Goal: Task Accomplishment & Management: Use online tool/utility

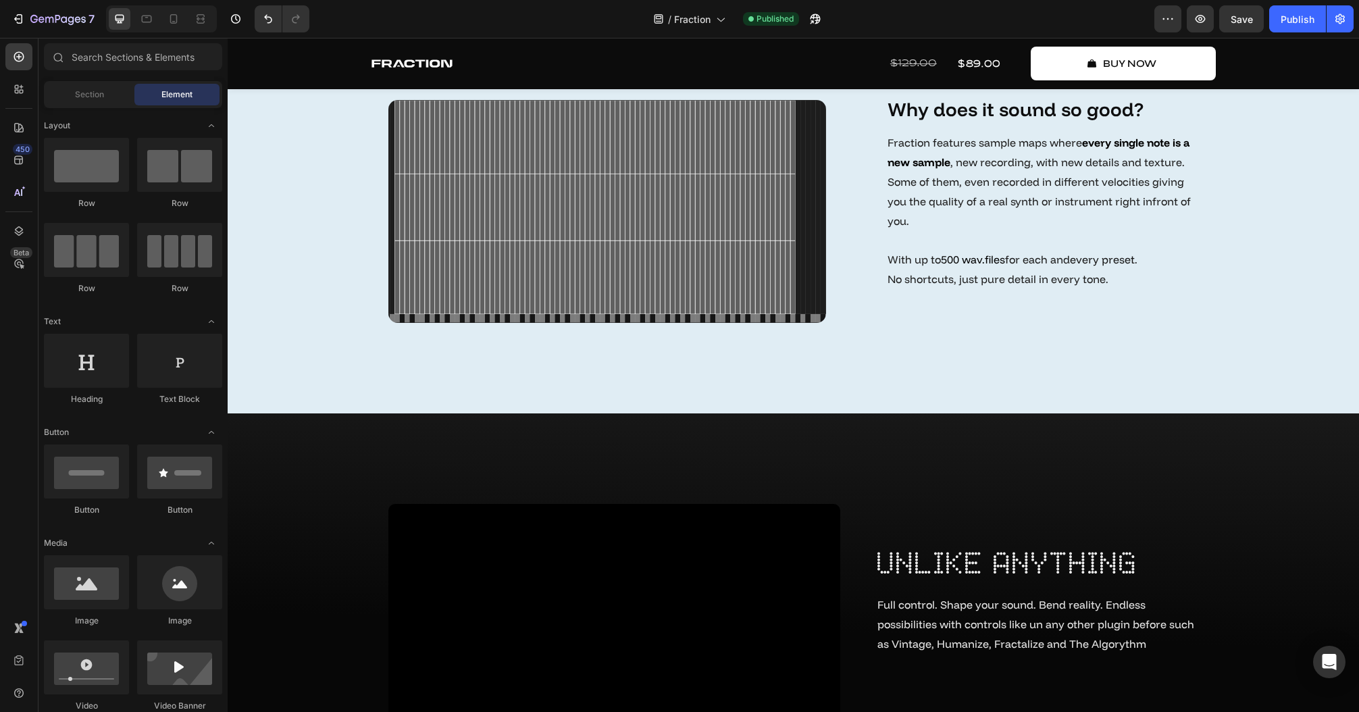
scroll to position [4269, 0]
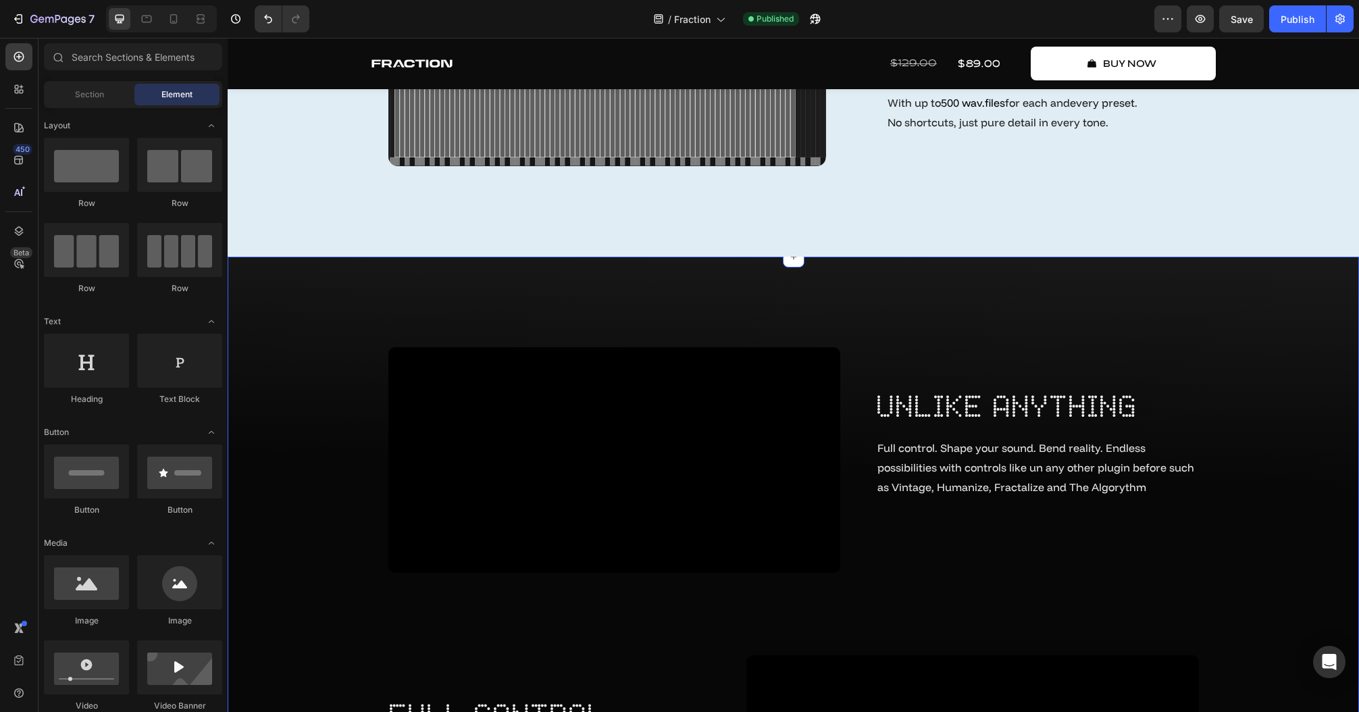
click at [1302, 391] on div "Video unlike anything Heading Full control. Shape your sound. Bend reality. End…" at bounding box center [793, 658] width 1111 height 622
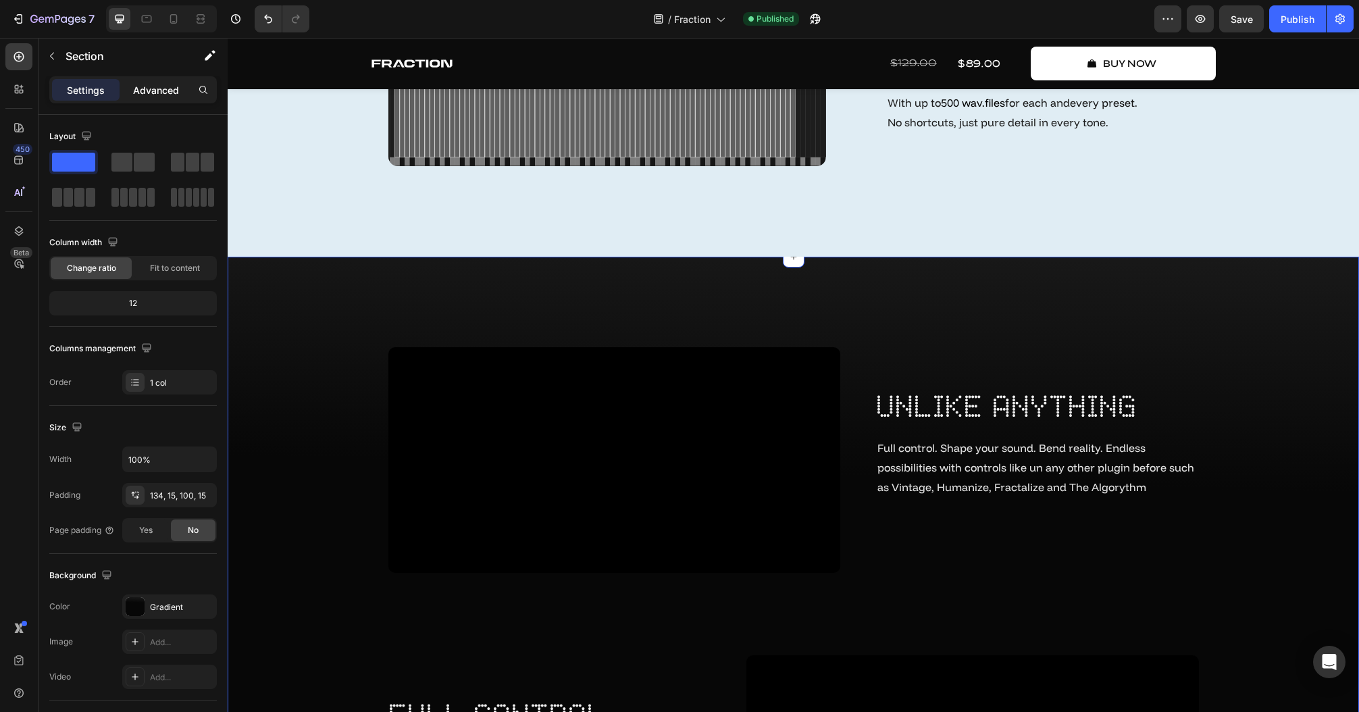
click at [141, 90] on p "Advanced" at bounding box center [156, 90] width 46 height 14
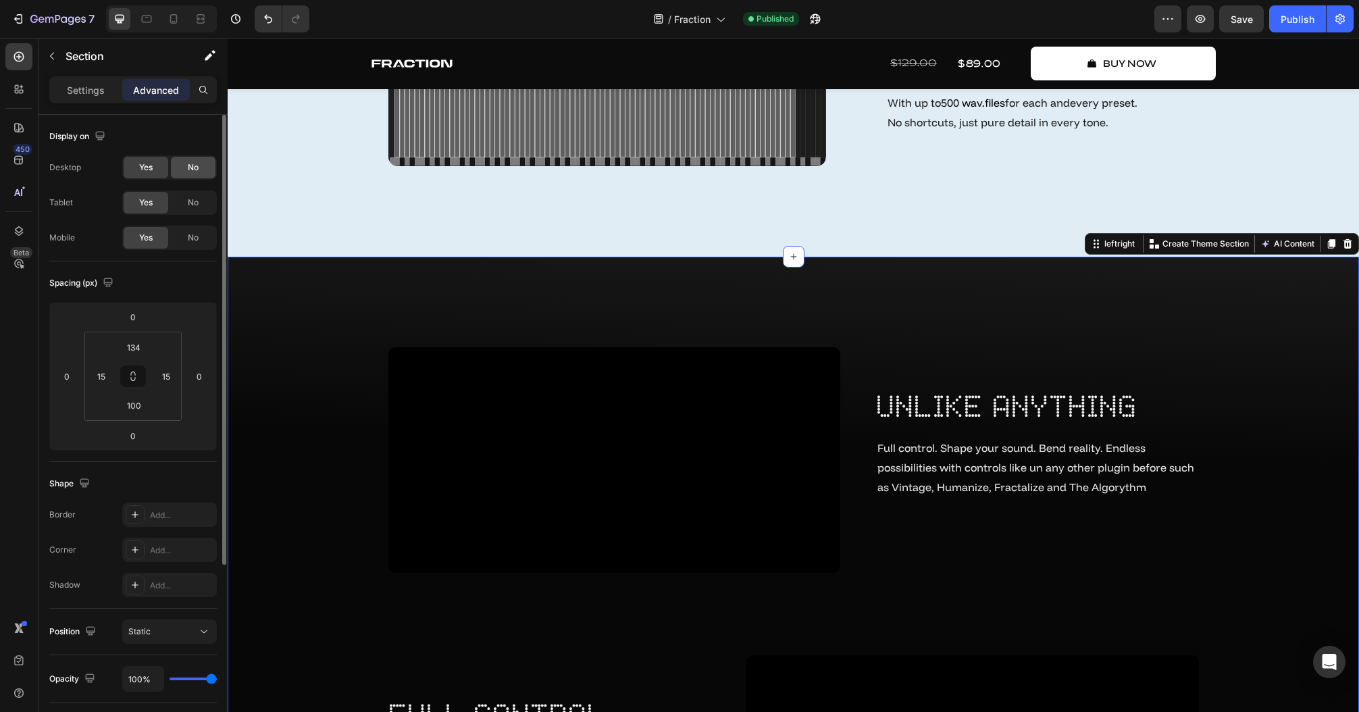
click at [189, 161] on span "No" at bounding box center [193, 167] width 11 height 12
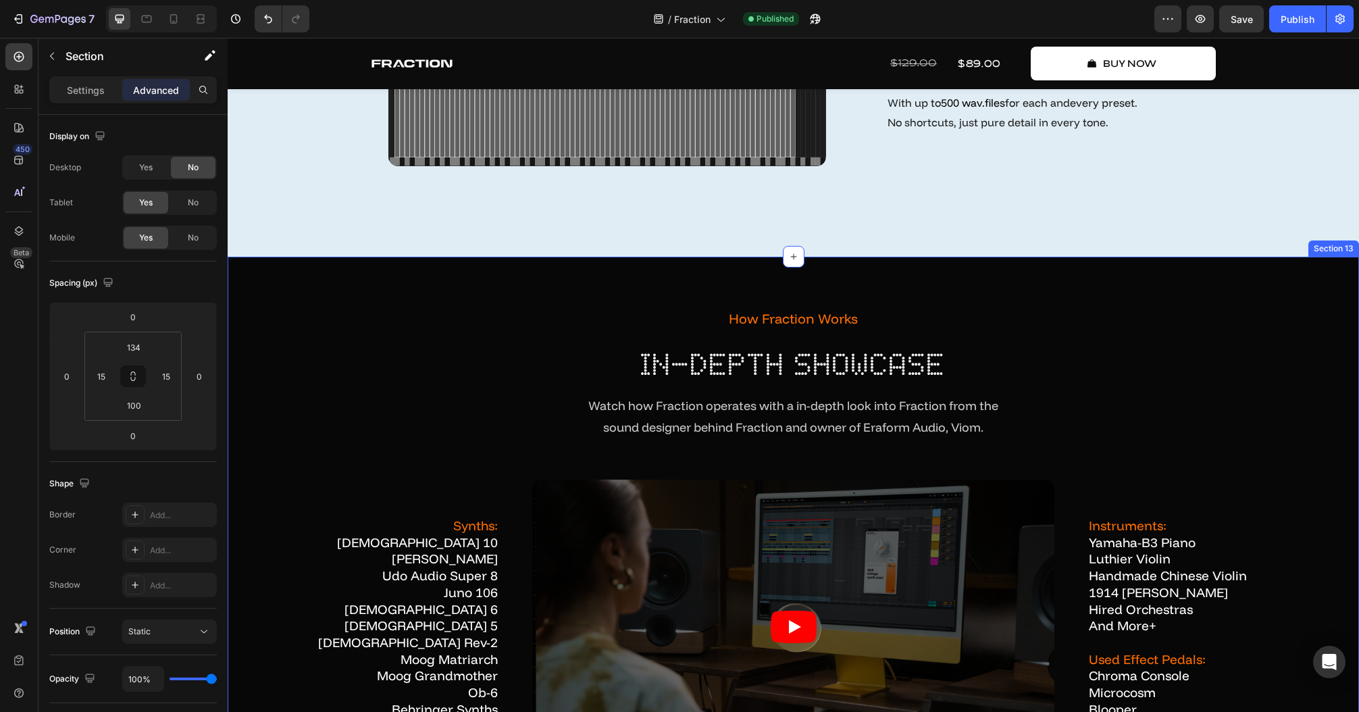
click at [1228, 293] on div "how fraction works Text Block in-depth showcase Heading Watch how Fraction oper…" at bounding box center [794, 635] width 1132 height 756
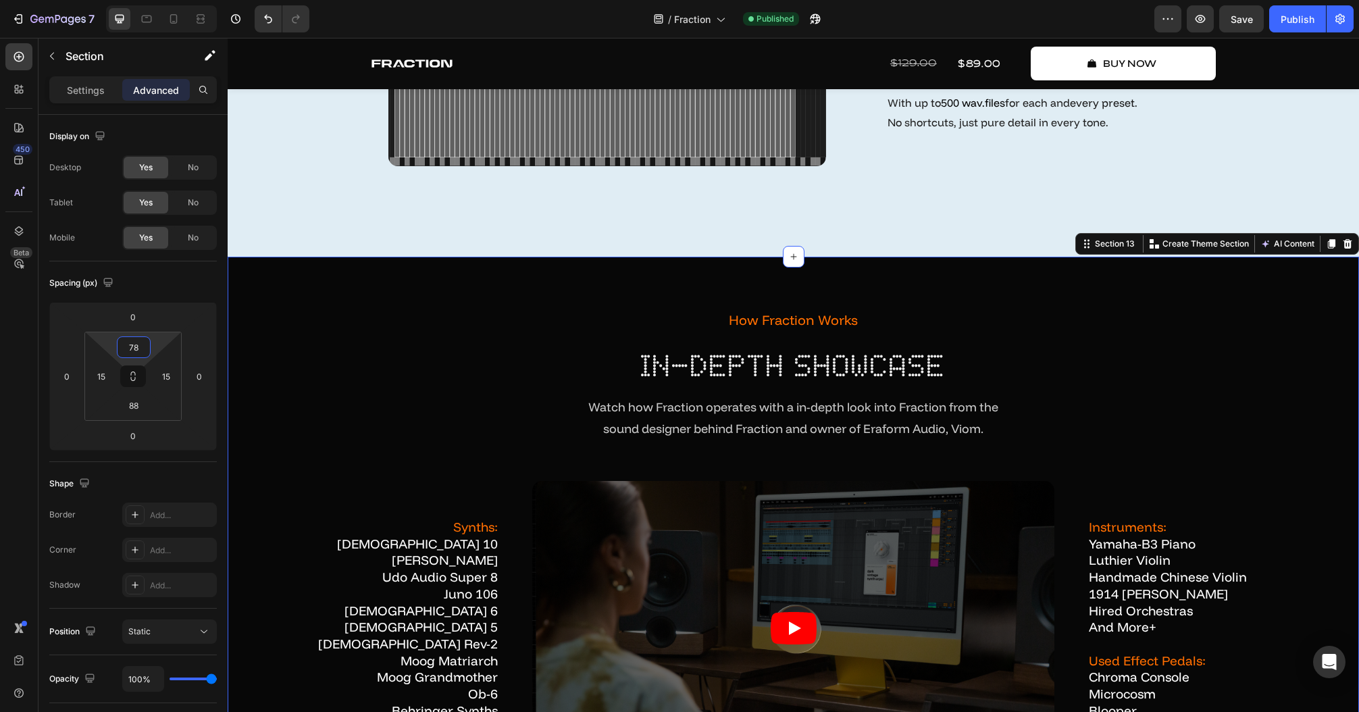
type input "80"
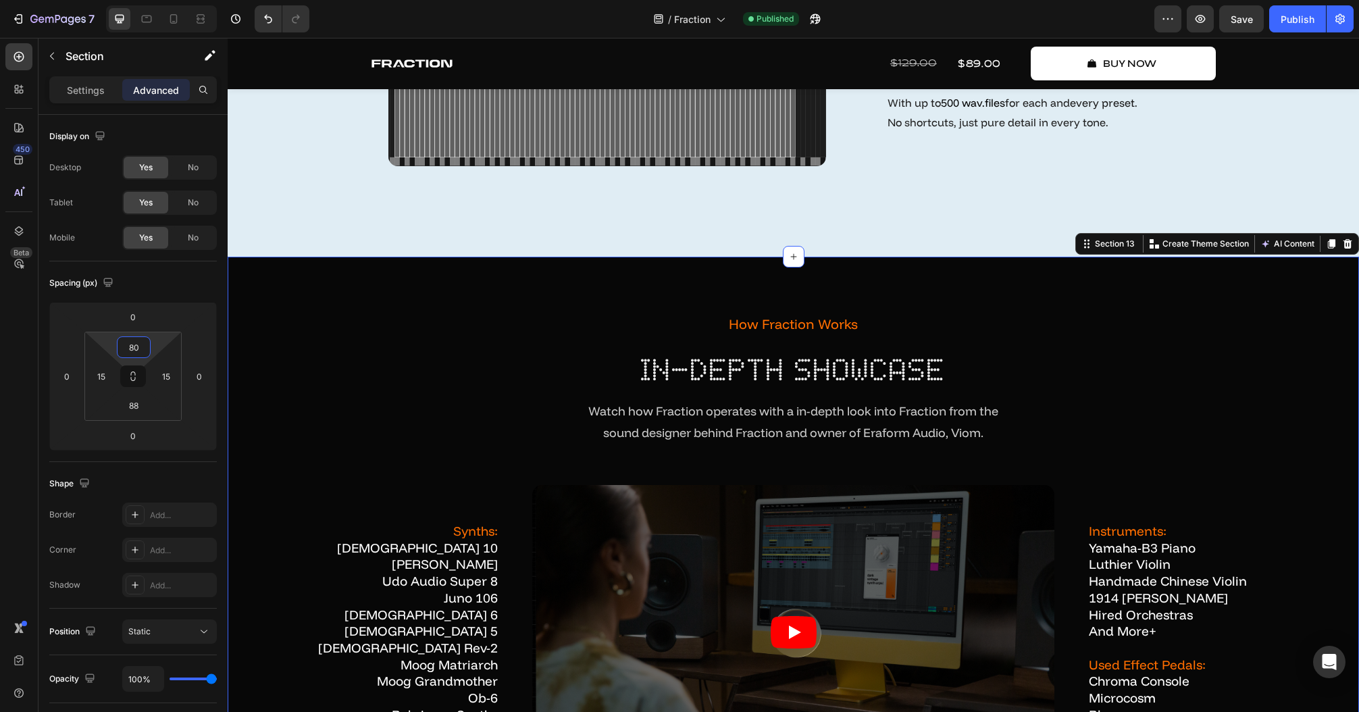
click at [165, 0] on html "7 Version history / Fraction Published Preview Save Publish 450 Beta Sections(1…" at bounding box center [679, 0] width 1359 height 0
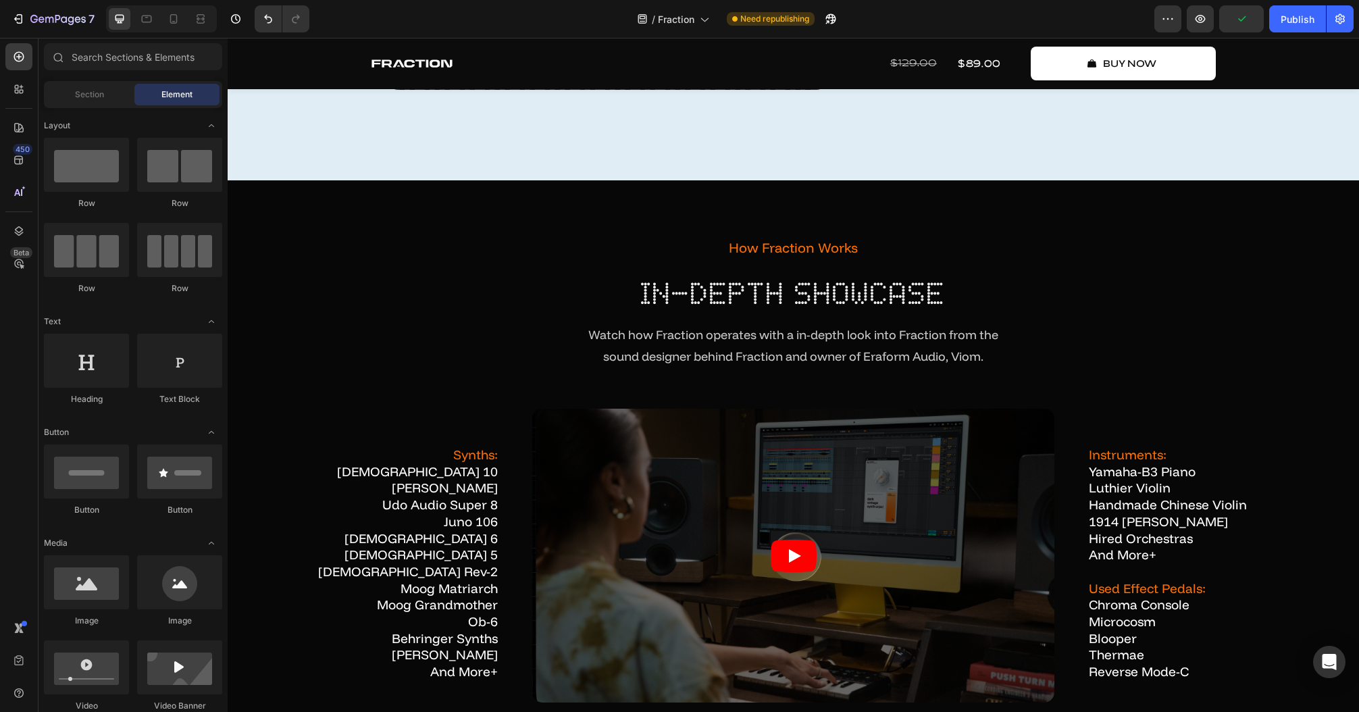
scroll to position [4340, 0]
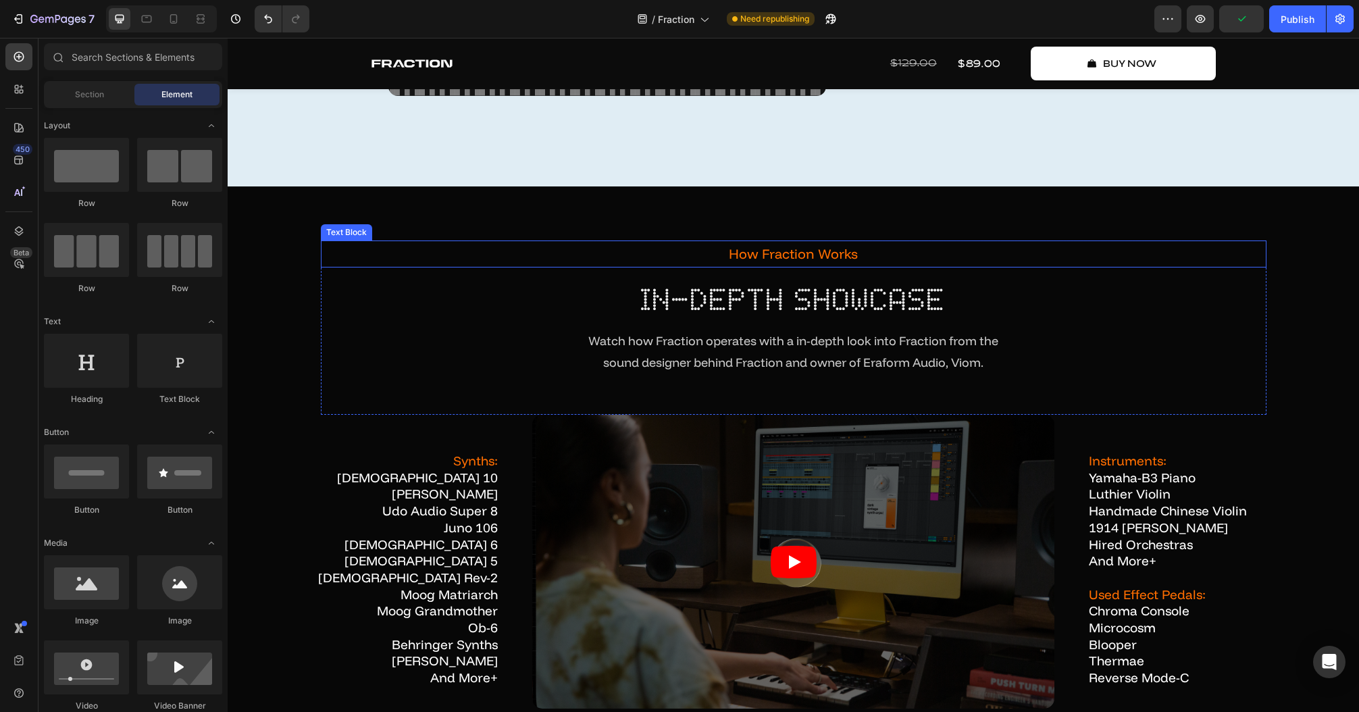
click at [408, 220] on div "how fraction works Text Block in-depth showcase Heading Watch how Fraction oper…" at bounding box center [794, 566] width 1132 height 761
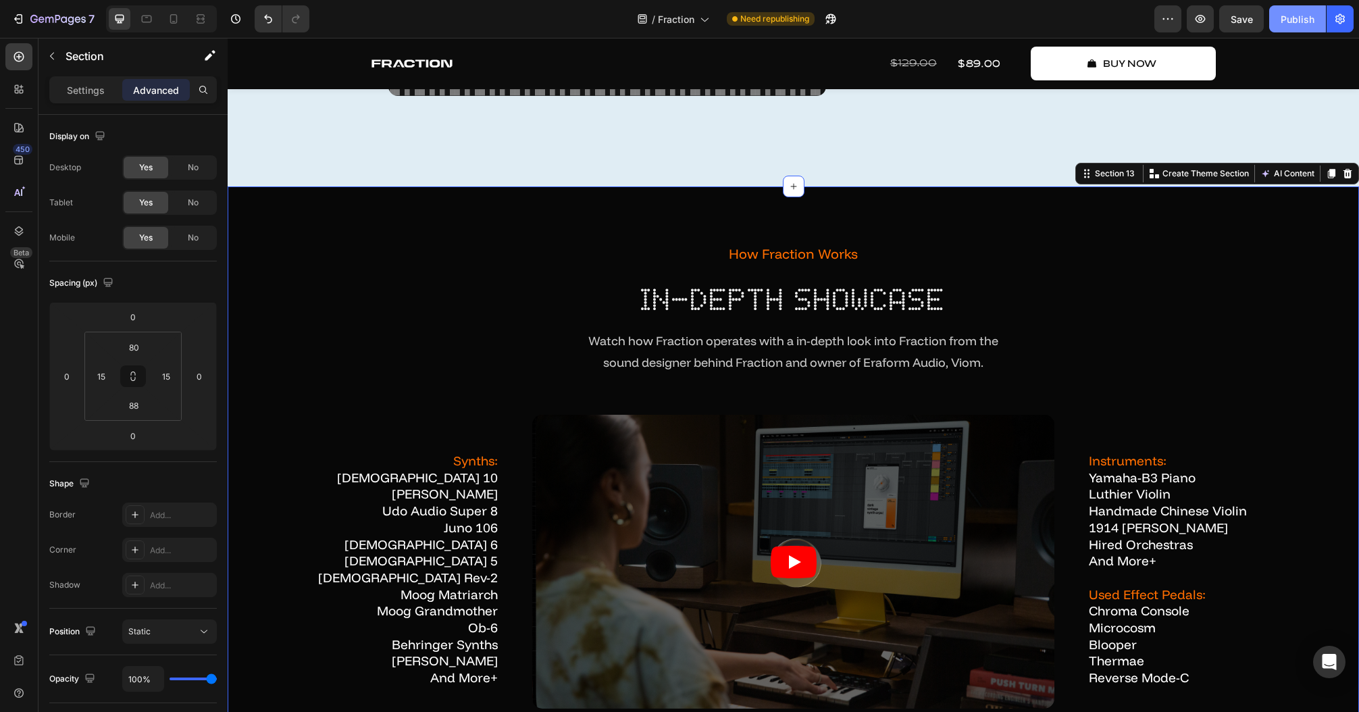
click at [1300, 17] on div "Publish" at bounding box center [1298, 19] width 34 height 14
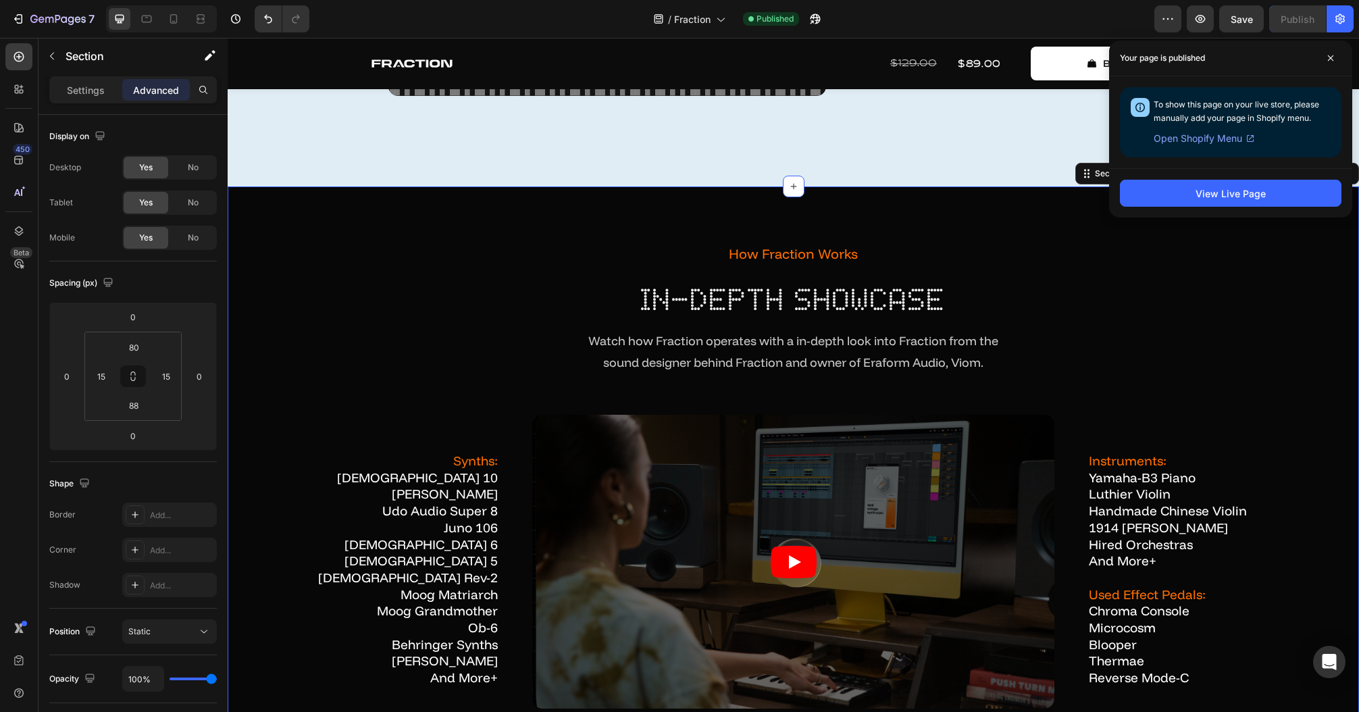
drag, startPoint x: 1322, startPoint y: 53, endPoint x: 1298, endPoint y: 59, distance: 24.6
click at [1323, 53] on span at bounding box center [1331, 58] width 22 height 22
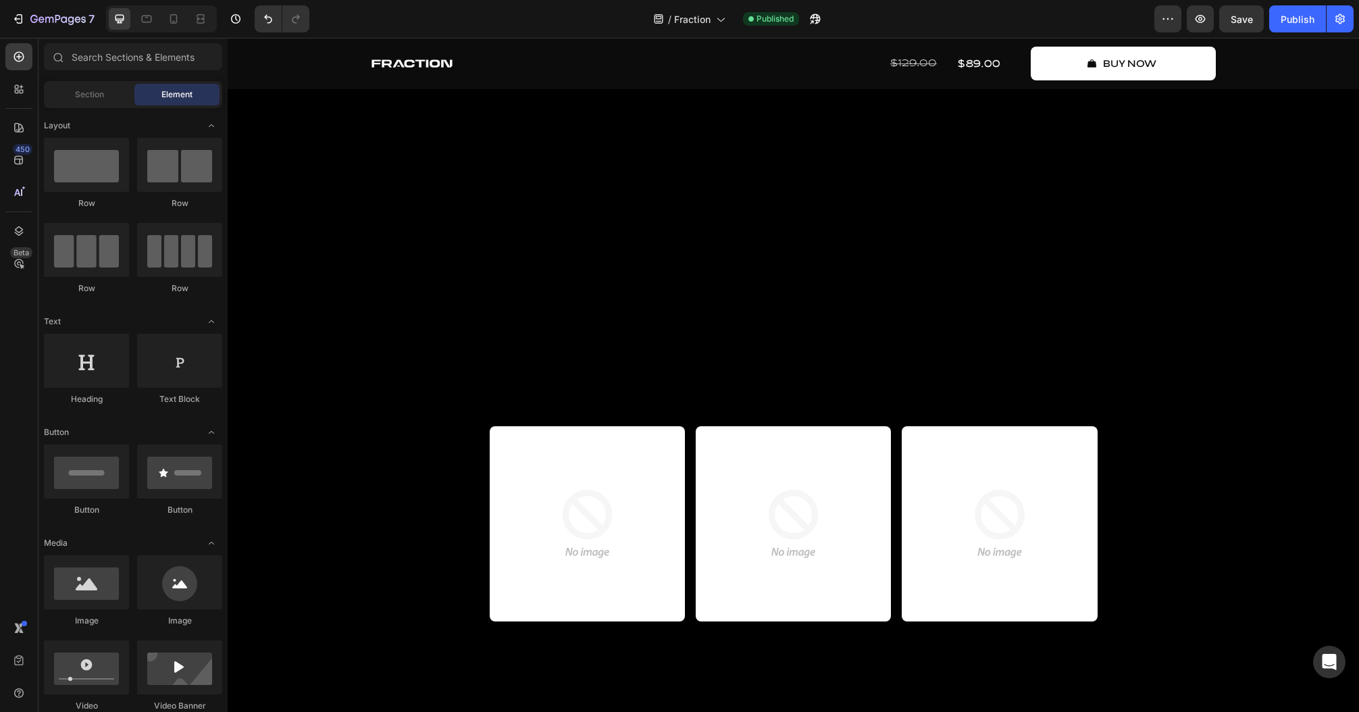
scroll to position [324, 0]
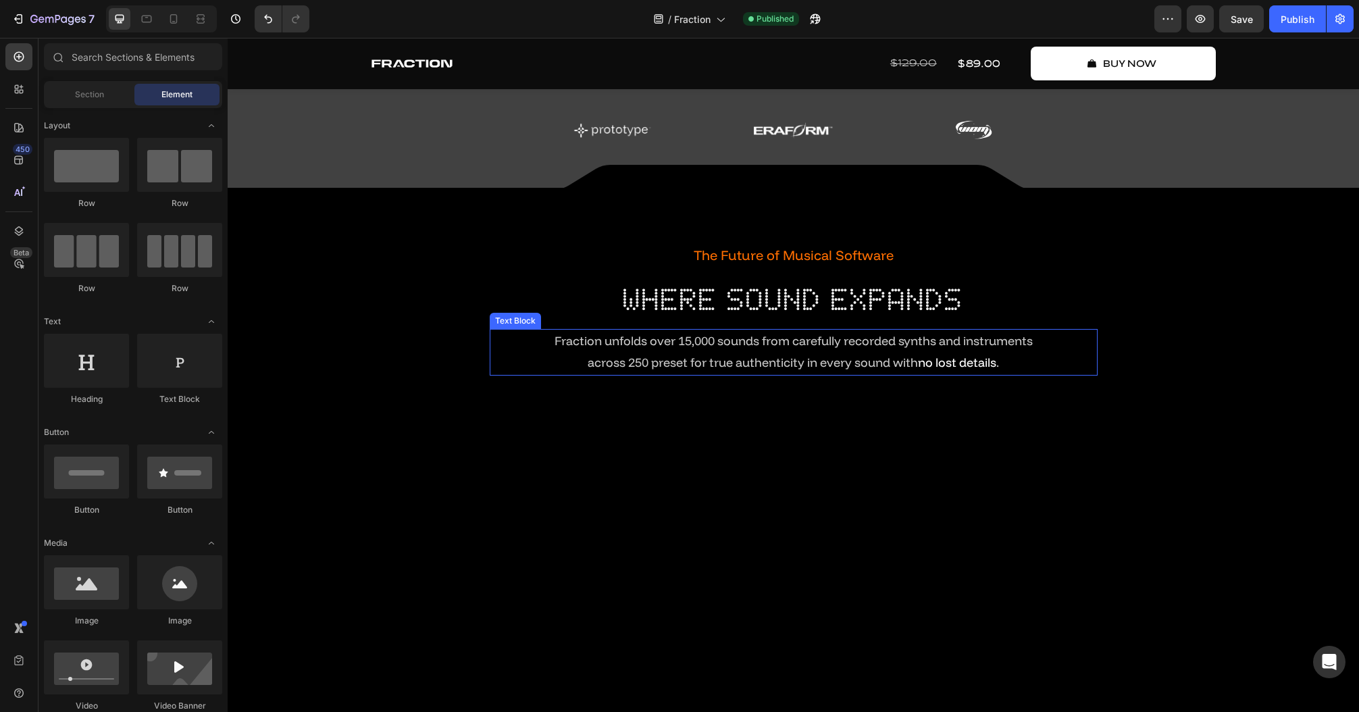
drag, startPoint x: 733, startPoint y: 370, endPoint x: 740, endPoint y: 357, distance: 15.4
click at [733, 370] on p "across 250 preset for true authenticity in every sound with no lost details ." at bounding box center [793, 363] width 605 height 22
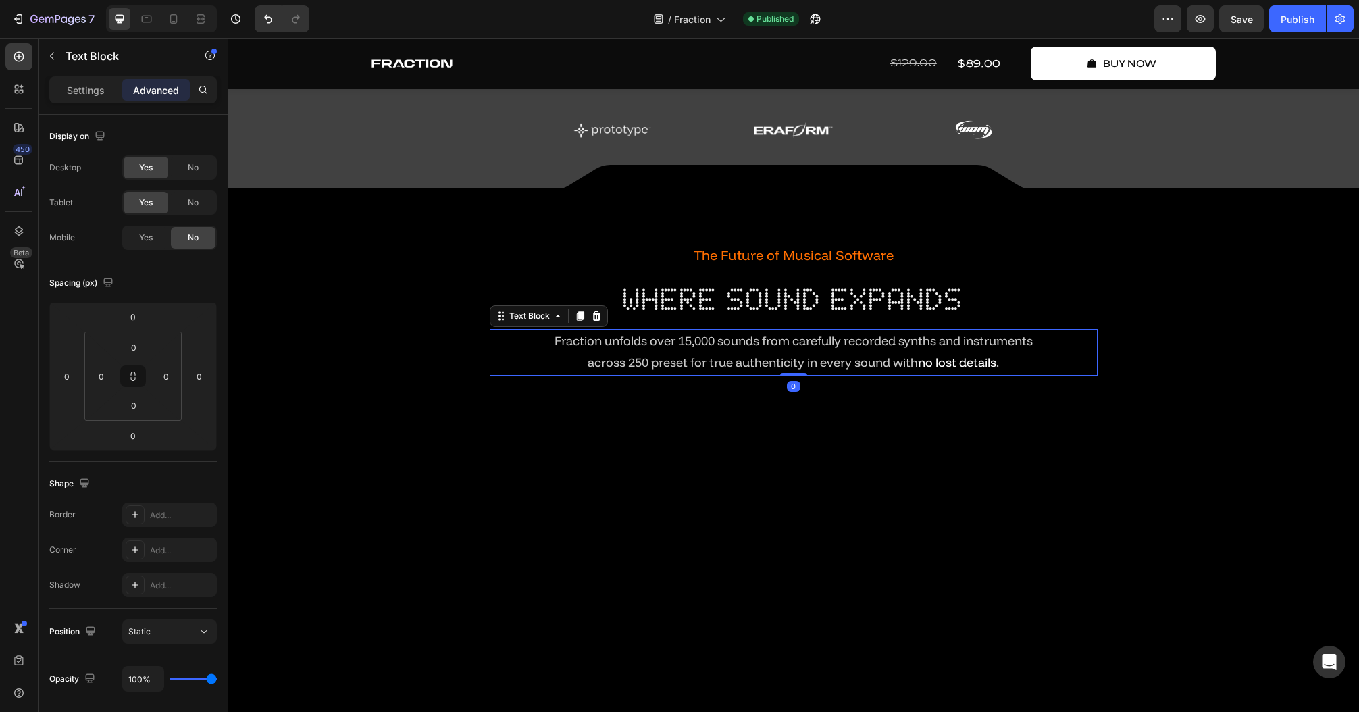
click at [740, 357] on span "across 250 preset for true authenticity in every sound with" at bounding box center [753, 363] width 330 height 16
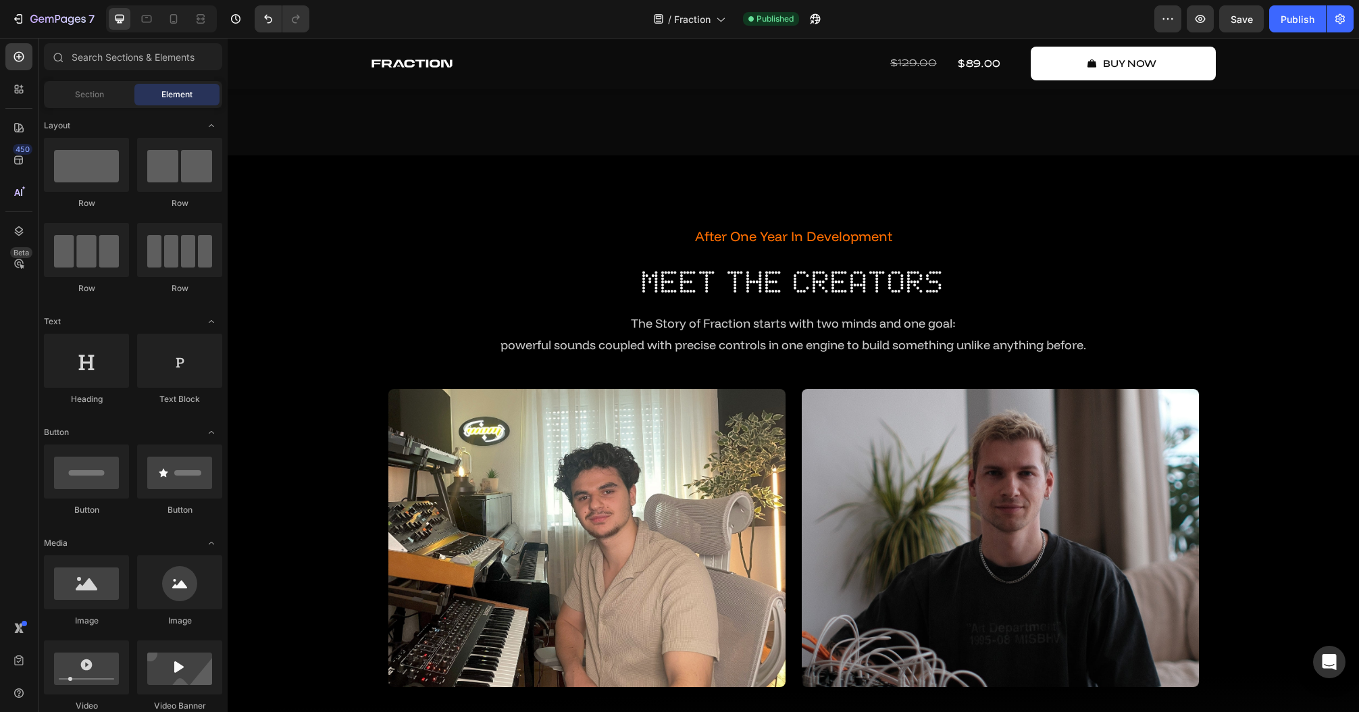
scroll to position [2858, 0]
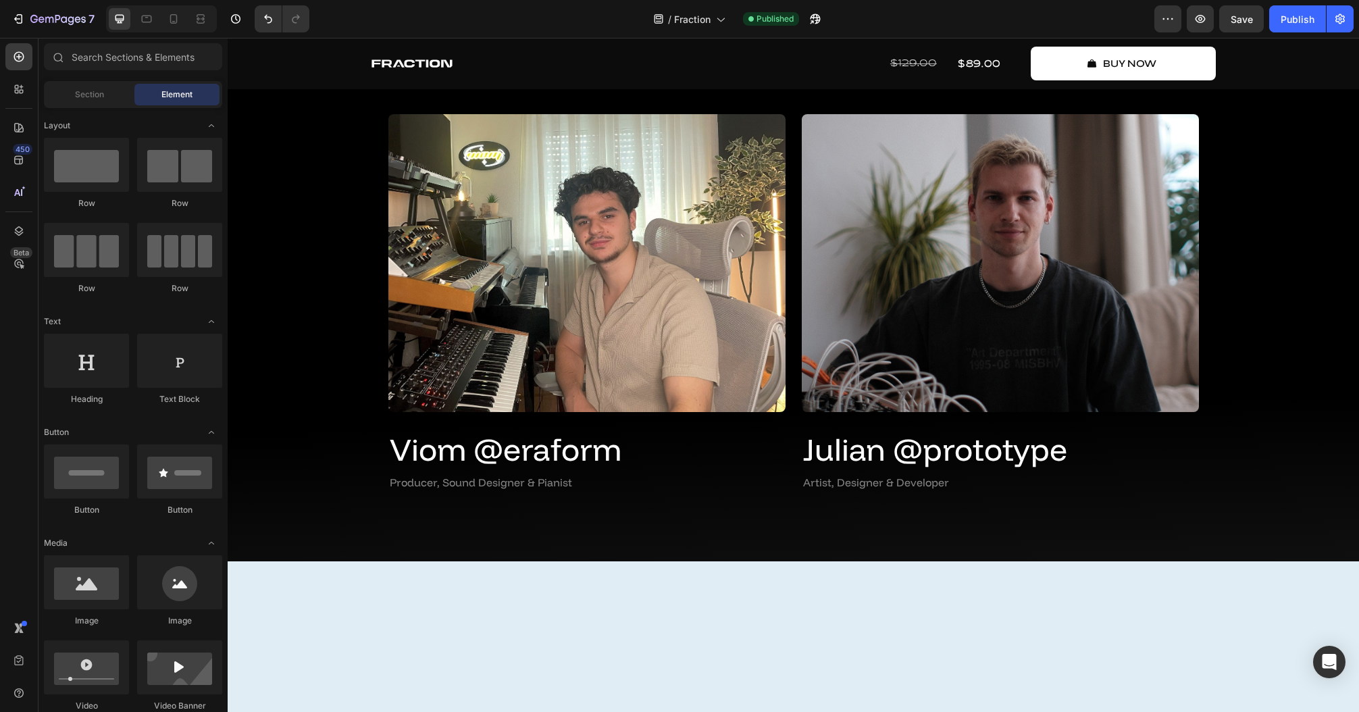
click at [587, 81] on p "powerful sounds coupled with precise controls in one engine to build something …" at bounding box center [793, 70] width 605 height 22
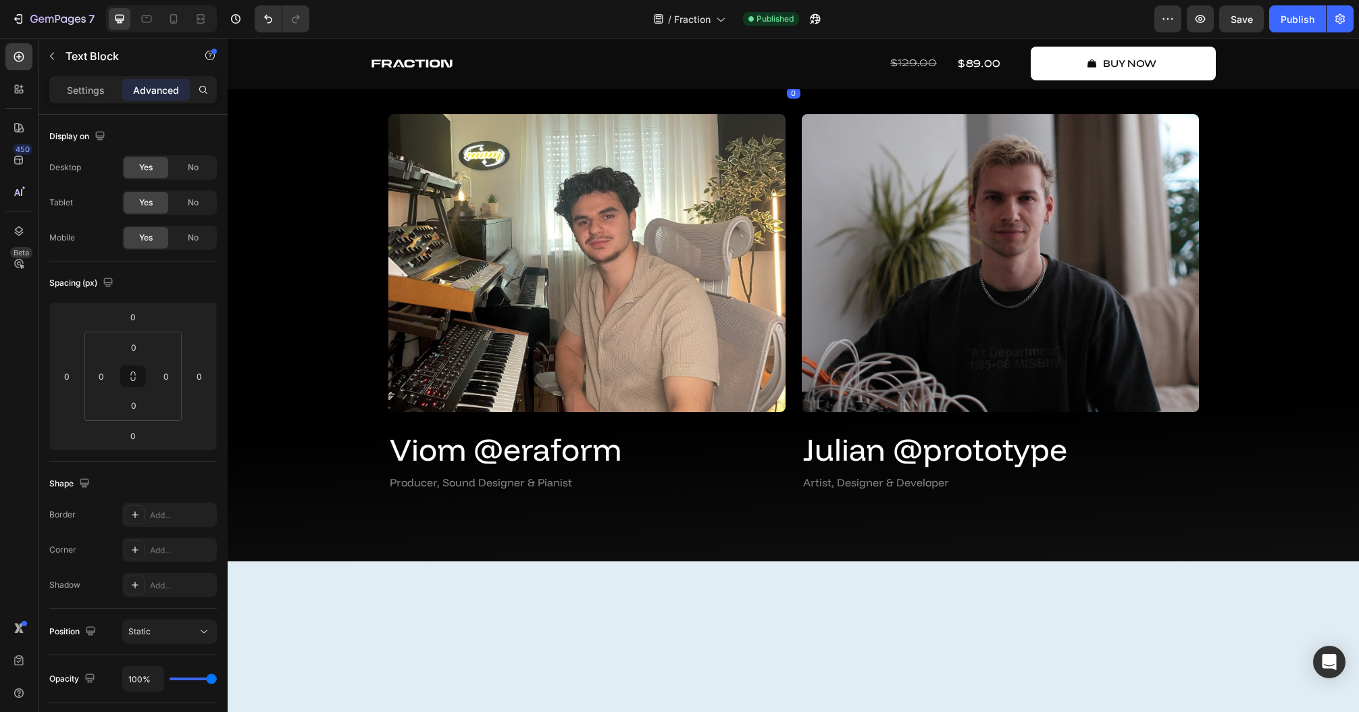
click at [580, 81] on p "powerful sounds coupled with precise controls in one engine to build something …" at bounding box center [793, 70] width 605 height 22
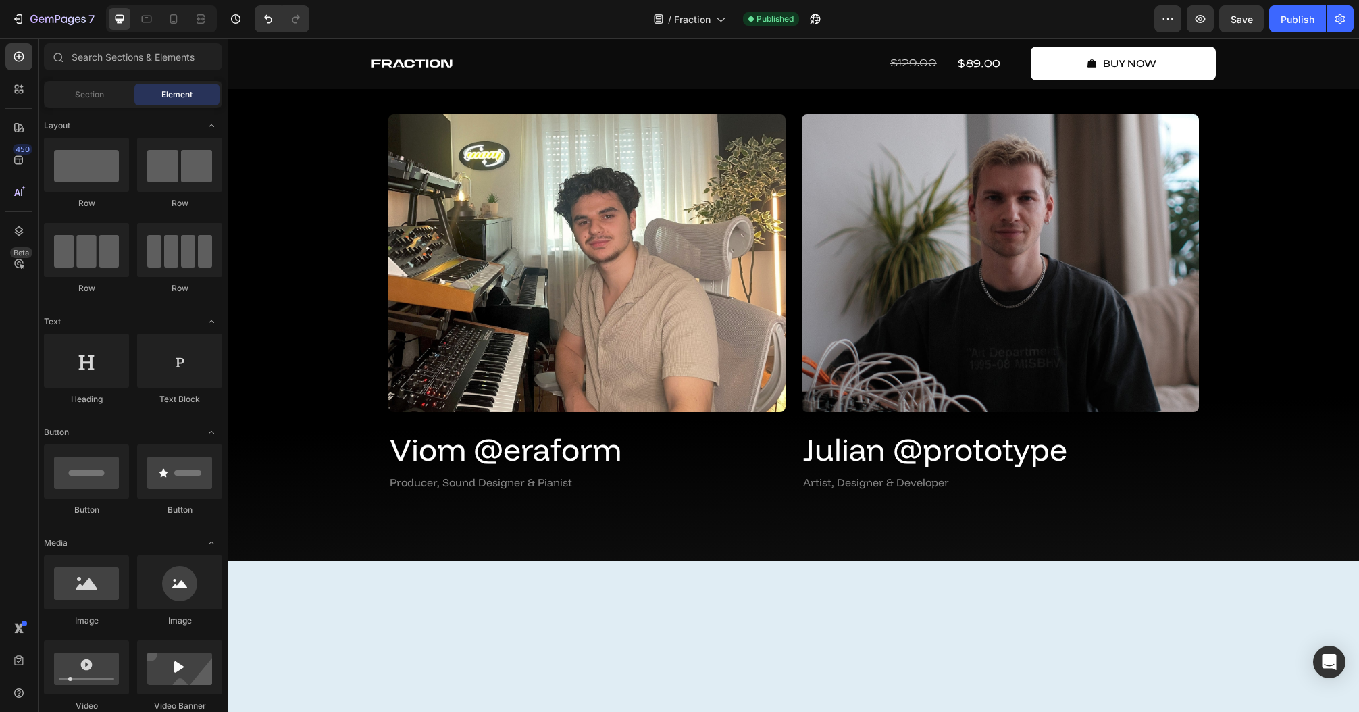
click at [584, 78] on span "powerful sounds coupled with precise controls in one engine to build something …" at bounding box center [794, 70] width 586 height 16
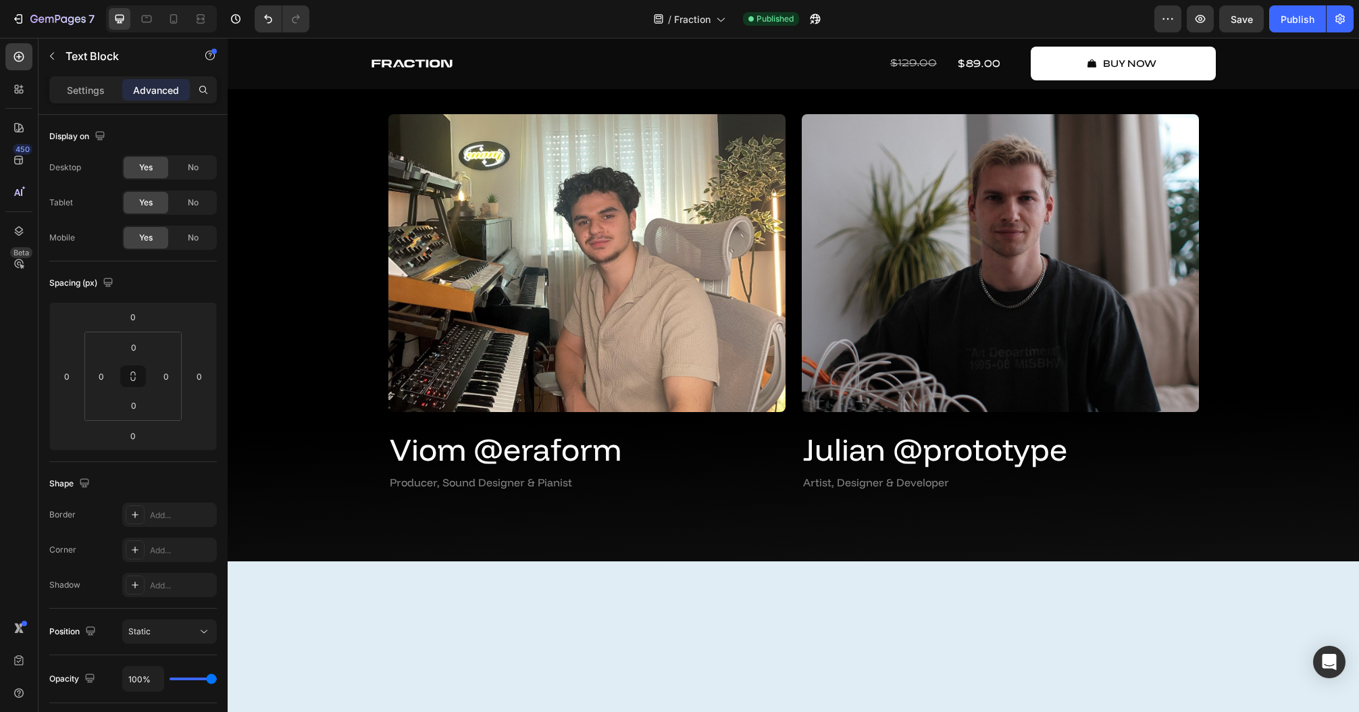
click at [584, 78] on span "powerful sounds coupled with precise controls in one engine to build something …" at bounding box center [794, 70] width 586 height 16
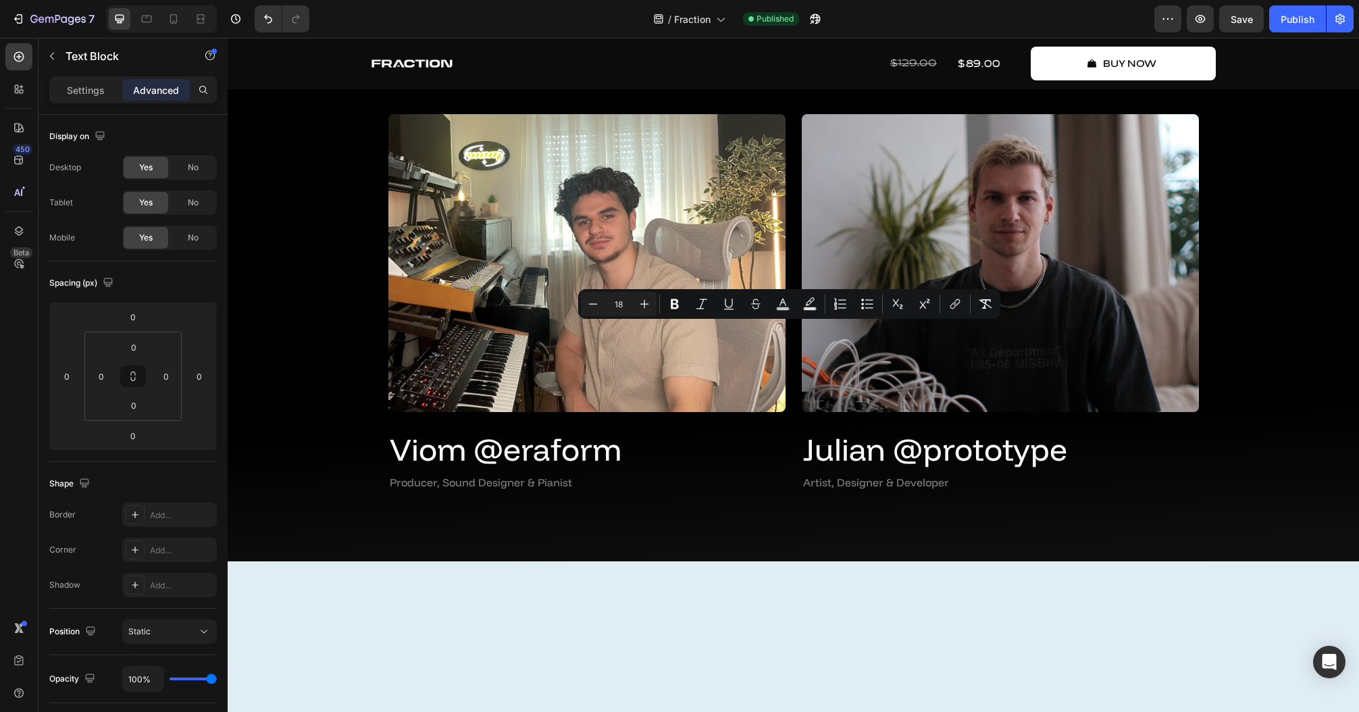
copy span "powerful sounds coupled with precise controls in one engine to build something …"
click at [405, 29] on h2 "Meet The Creators" at bounding box center [793, 7] width 1111 height 43
